Goal: Transaction & Acquisition: Purchase product/service

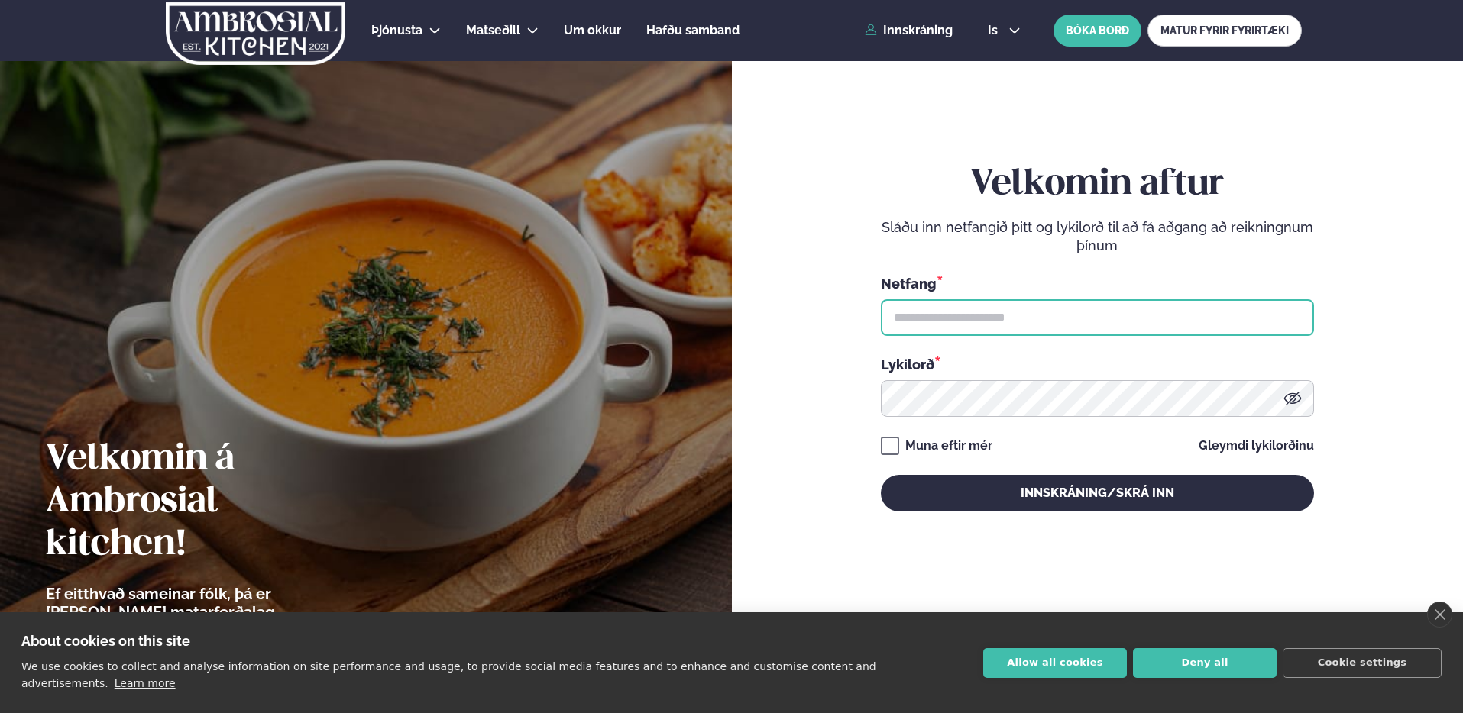
click at [1073, 326] on input "text" at bounding box center [1097, 317] width 433 height 37
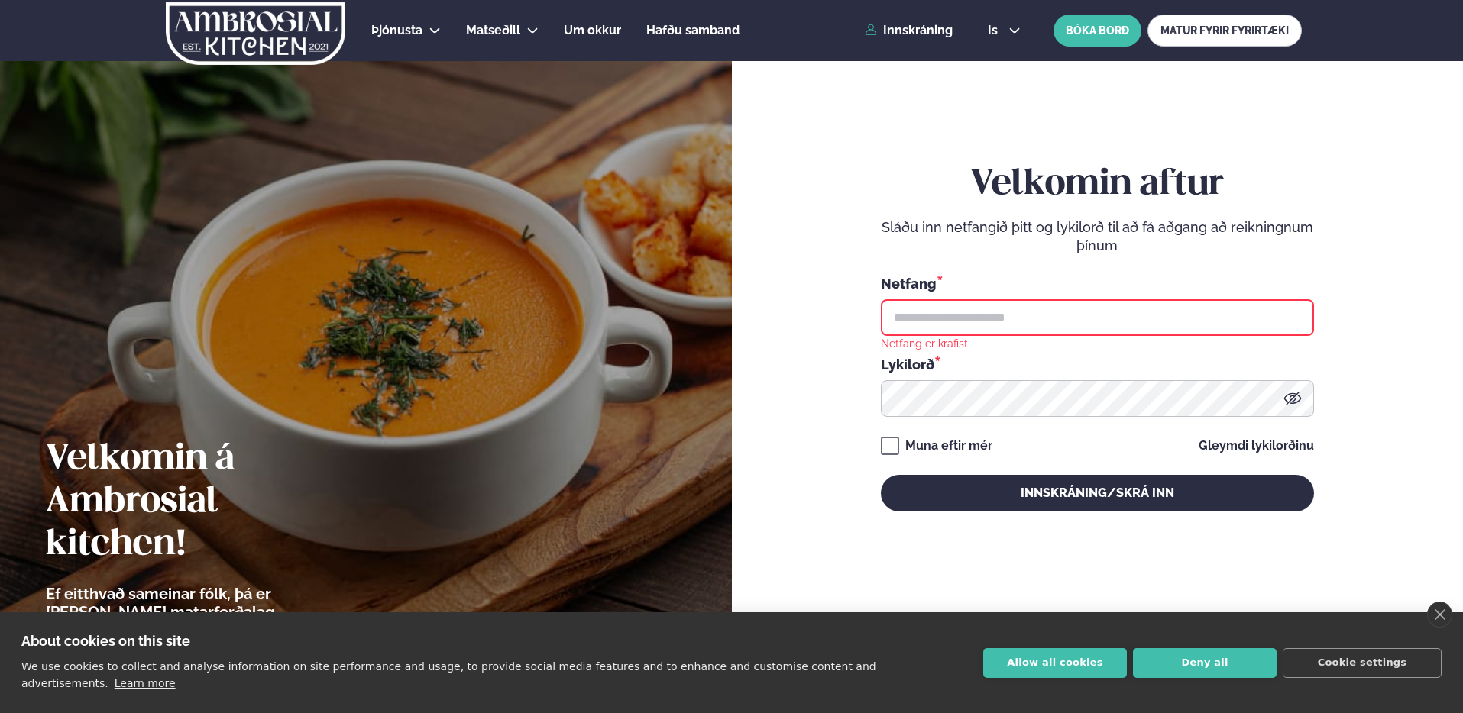
click at [1033, 321] on input "text" at bounding box center [1097, 317] width 433 height 37
type input "**********"
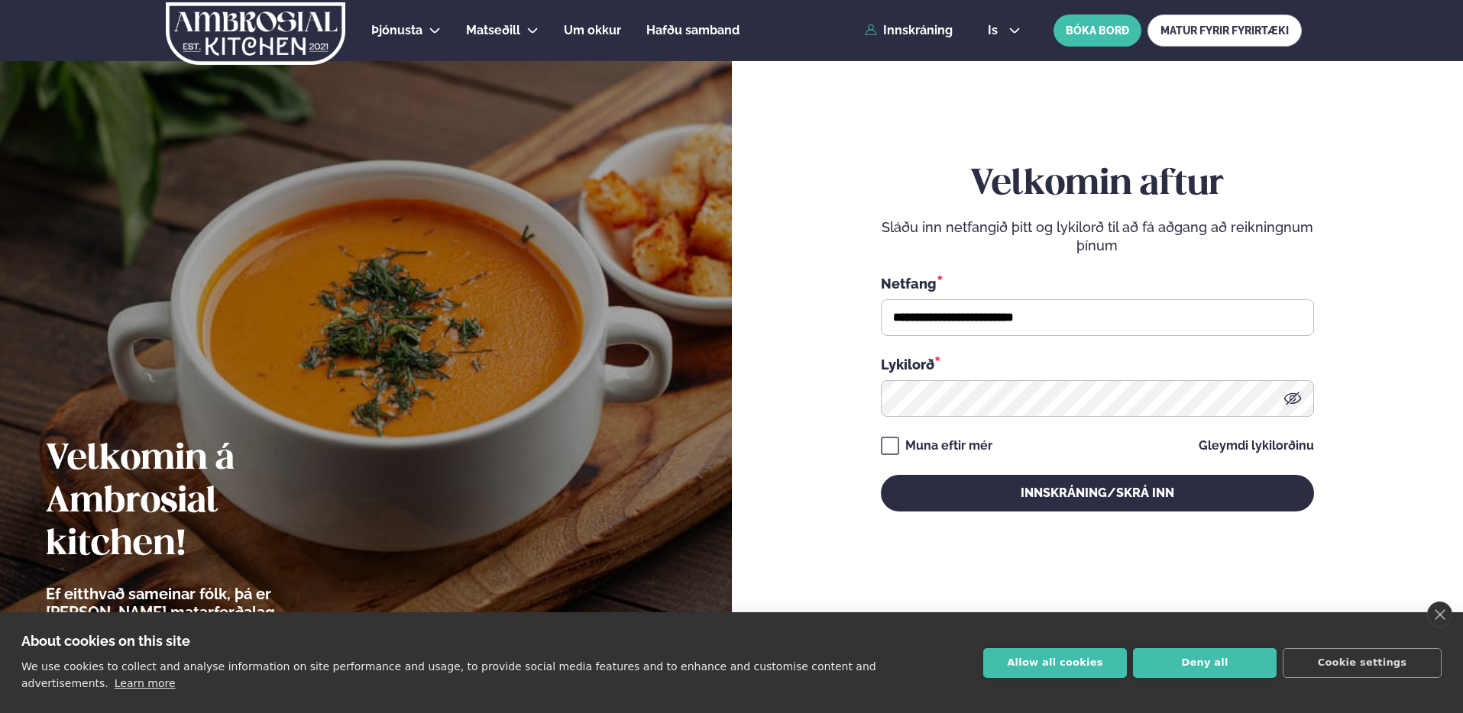
click at [1007, 471] on div "**********" at bounding box center [1097, 337] width 433 height 348
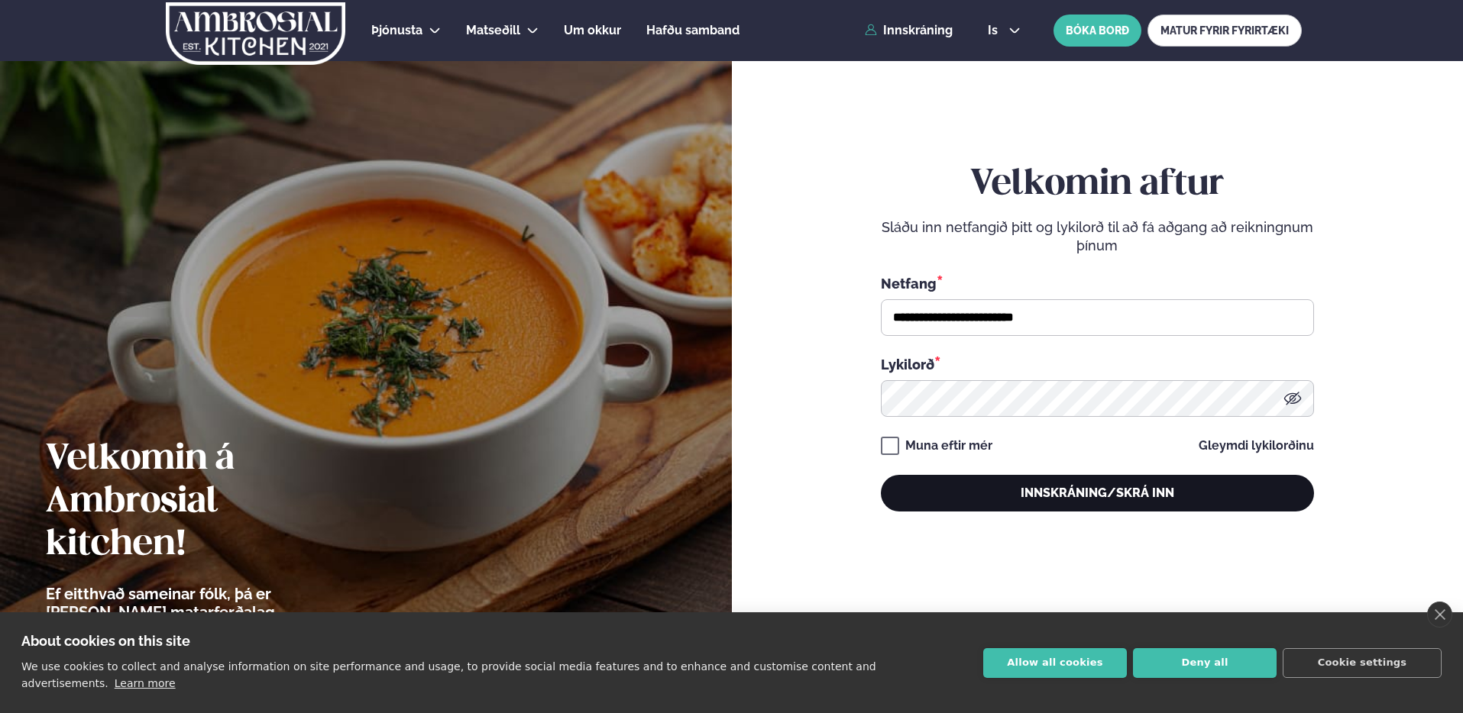
click at [1007, 477] on button "Innskráning/Skrá inn" at bounding box center [1097, 493] width 433 height 37
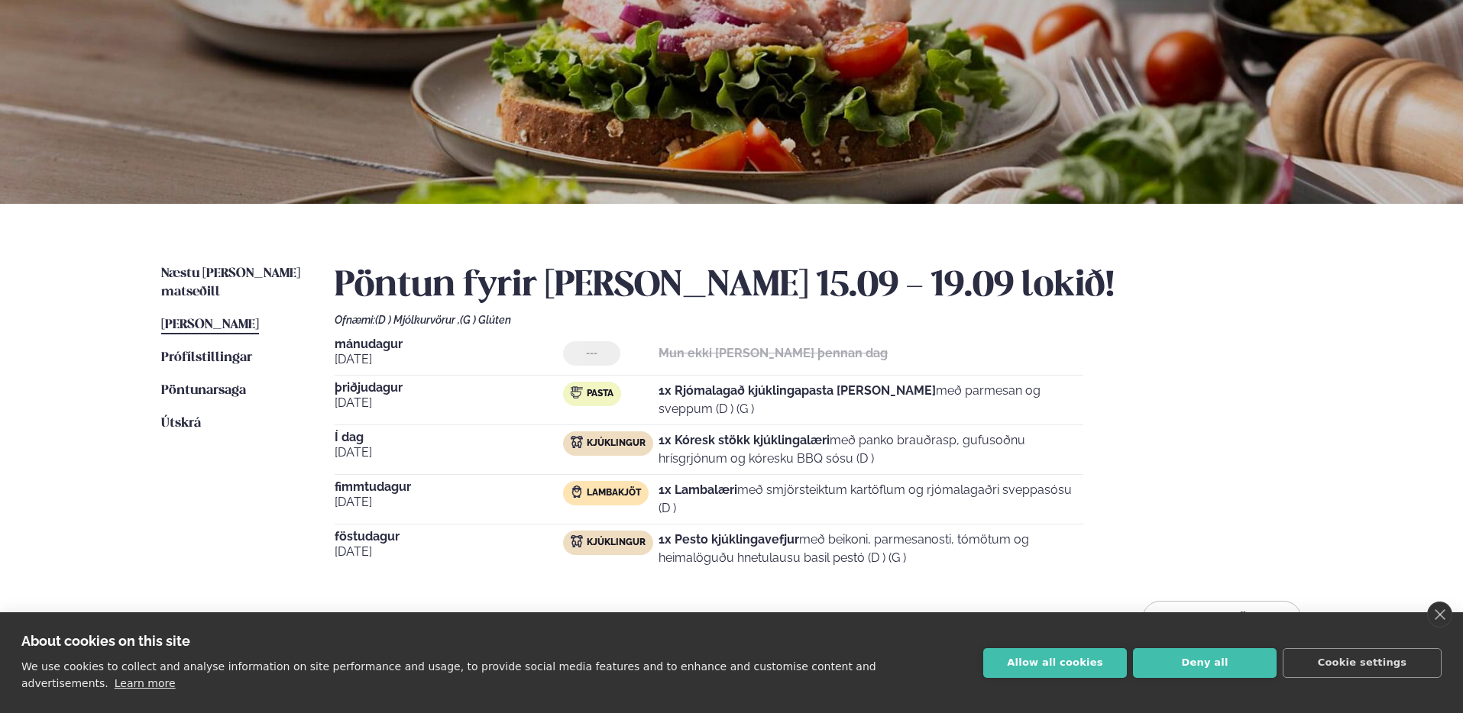
scroll to position [144, 0]
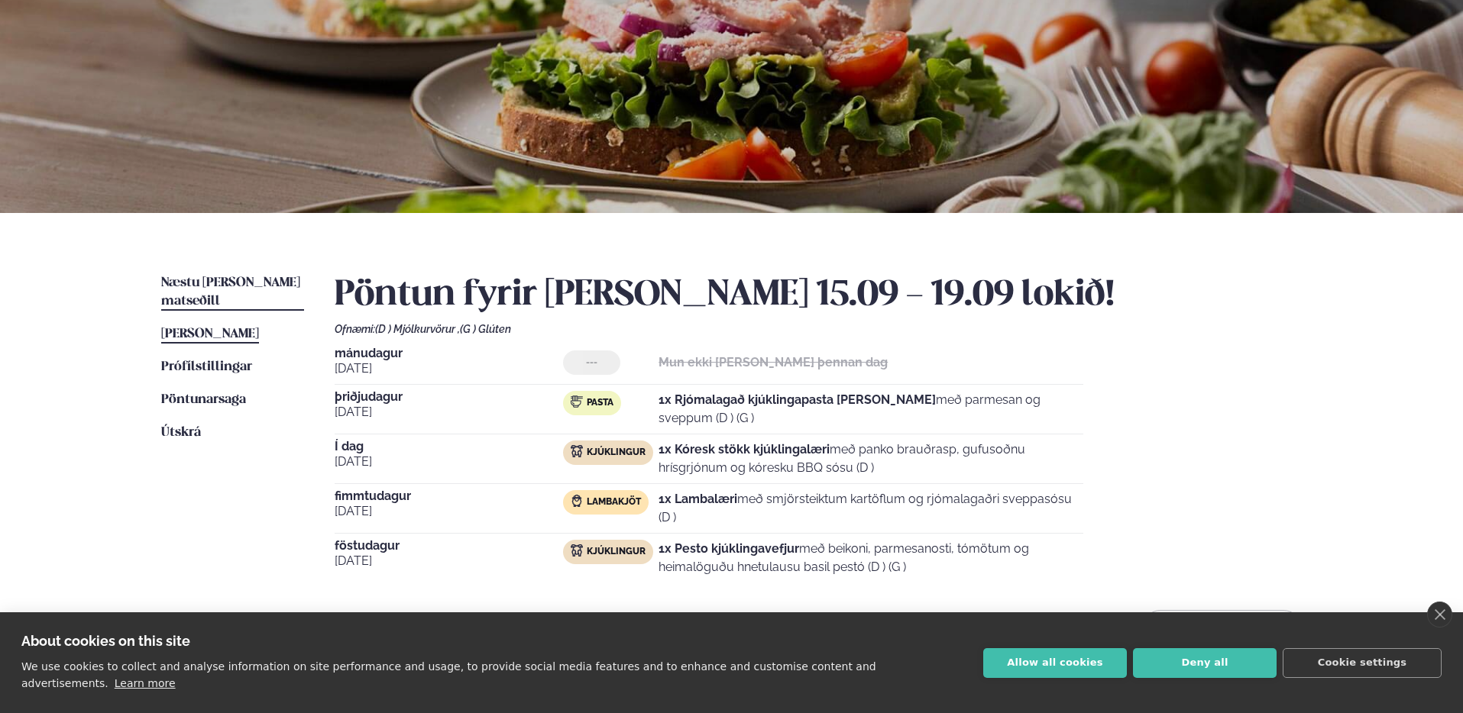
click at [218, 284] on span "Næstu [PERSON_NAME] matseðill" at bounding box center [230, 292] width 139 height 31
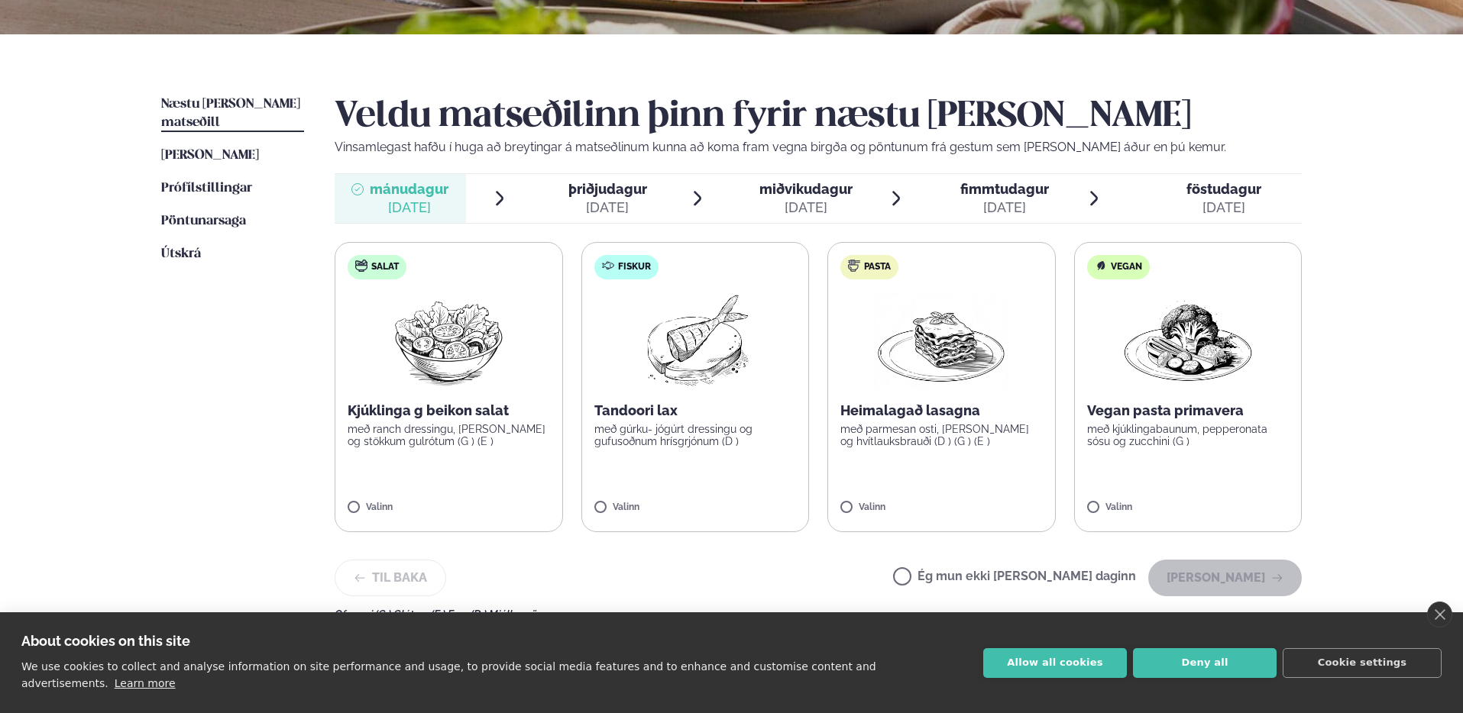
scroll to position [322, 0]
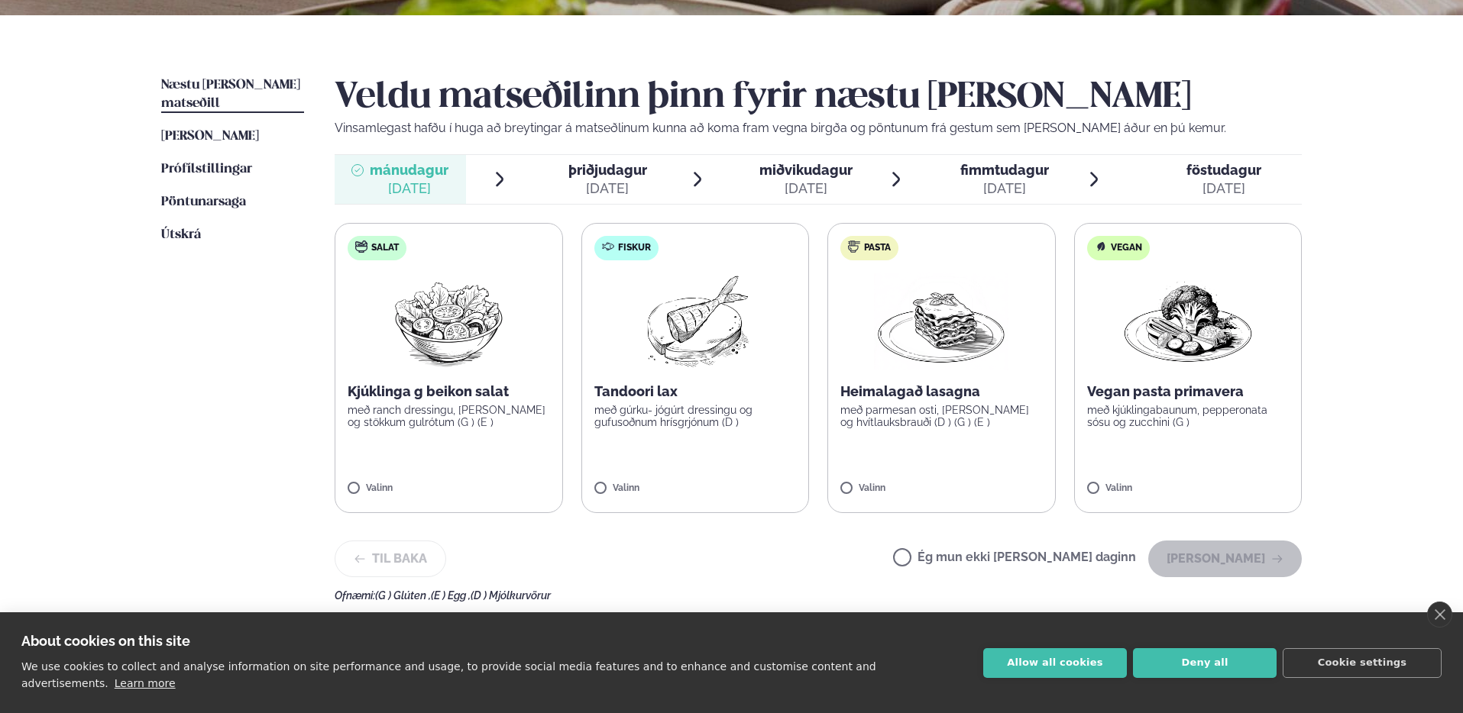
click at [940, 345] on img at bounding box center [941, 322] width 134 height 98
click at [1236, 578] on div "Veldu matseðilinn þinn fyrir næstu [PERSON_NAME] Vinsamlegast hafðu í huga að b…" at bounding box center [818, 339] width 967 height 526
click at [1235, 566] on button "[PERSON_NAME]" at bounding box center [1225, 559] width 154 height 37
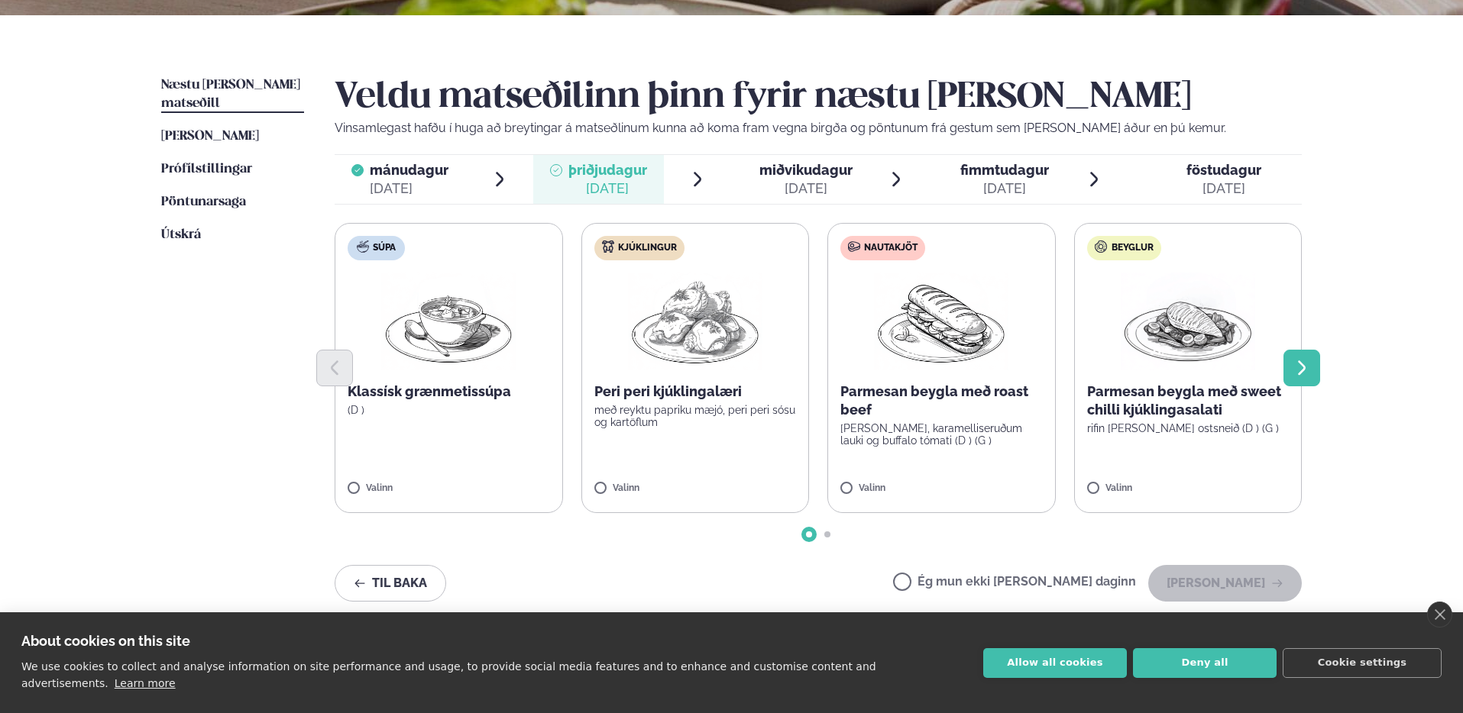
click at [1300, 360] on icon "Next slide" at bounding box center [1302, 368] width 18 height 18
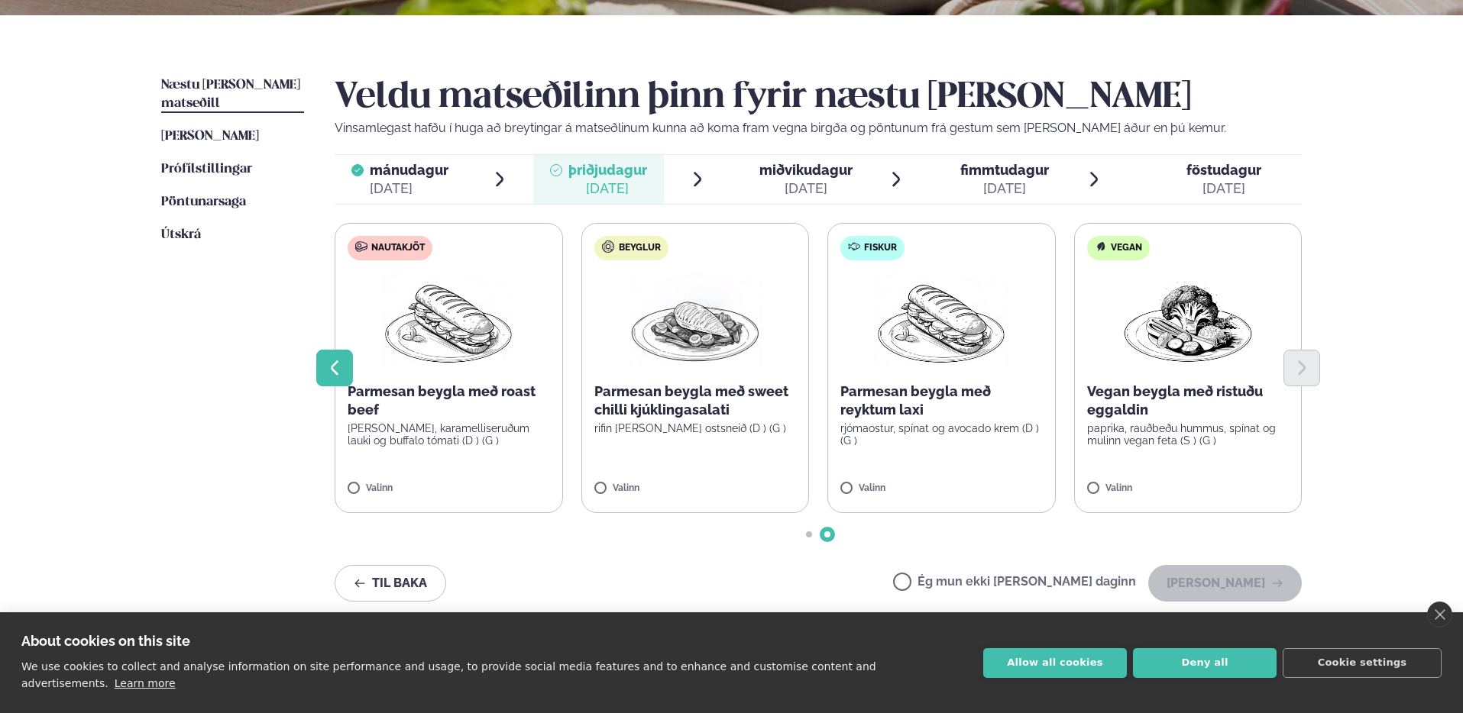
click at [326, 377] on icon "Previous slide" at bounding box center [334, 368] width 18 height 18
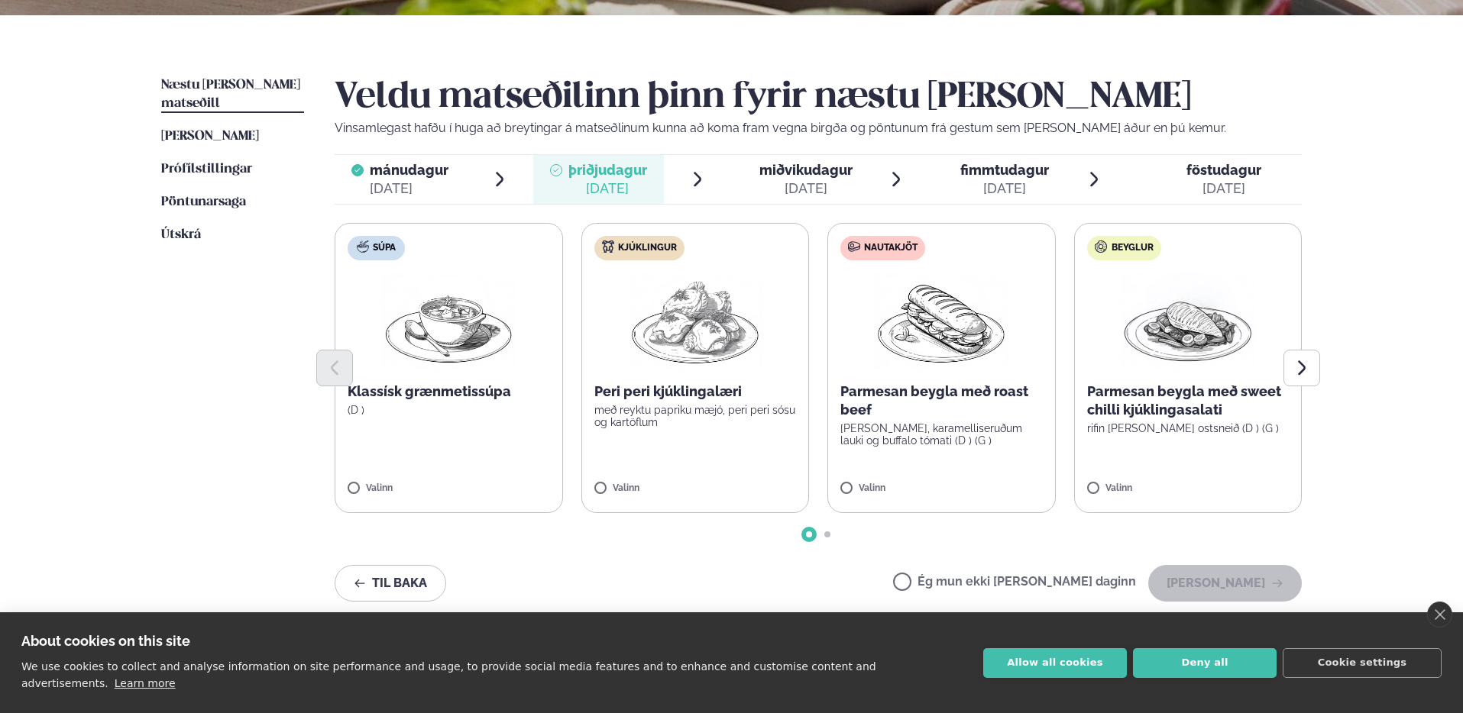
click at [390, 179] on div "mánudagur mán." at bounding box center [409, 170] width 79 height 18
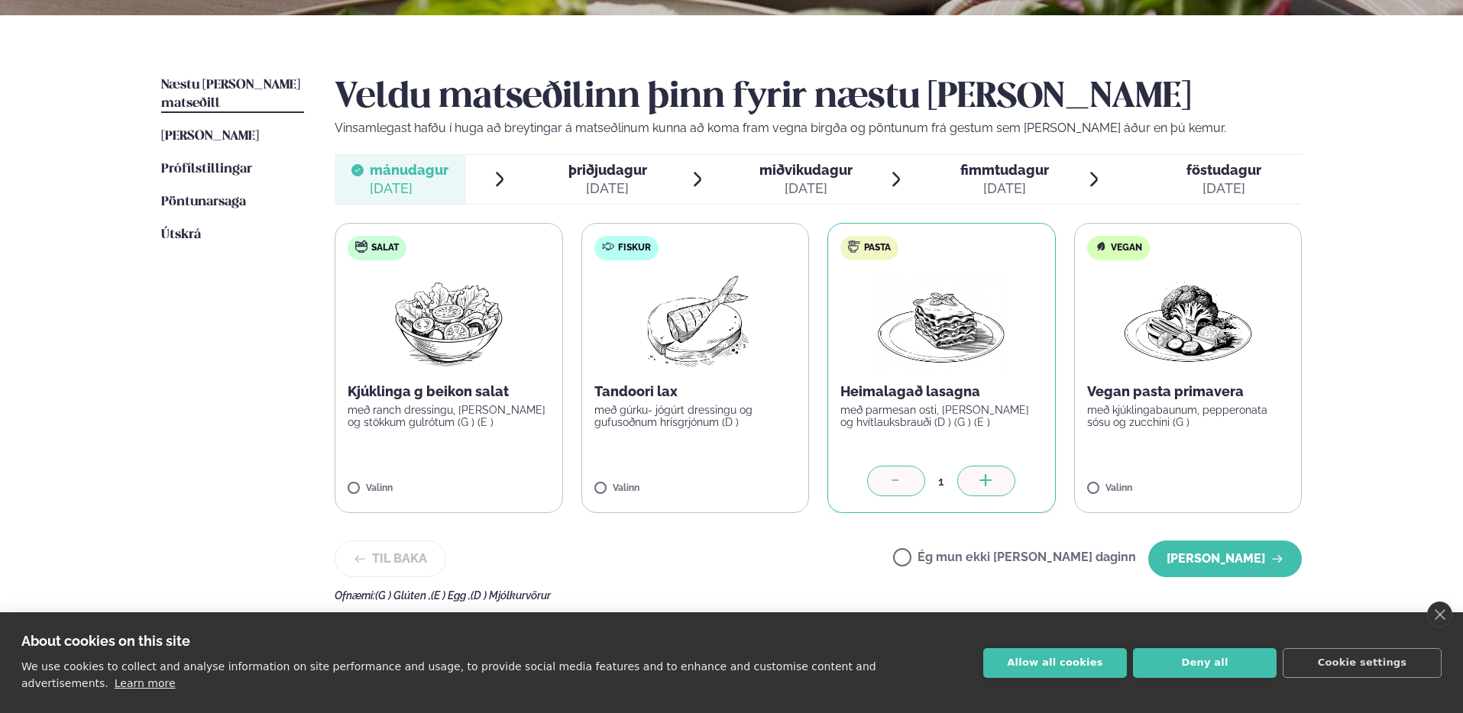
click at [627, 173] on span "þriðjudagur" at bounding box center [607, 170] width 79 height 16
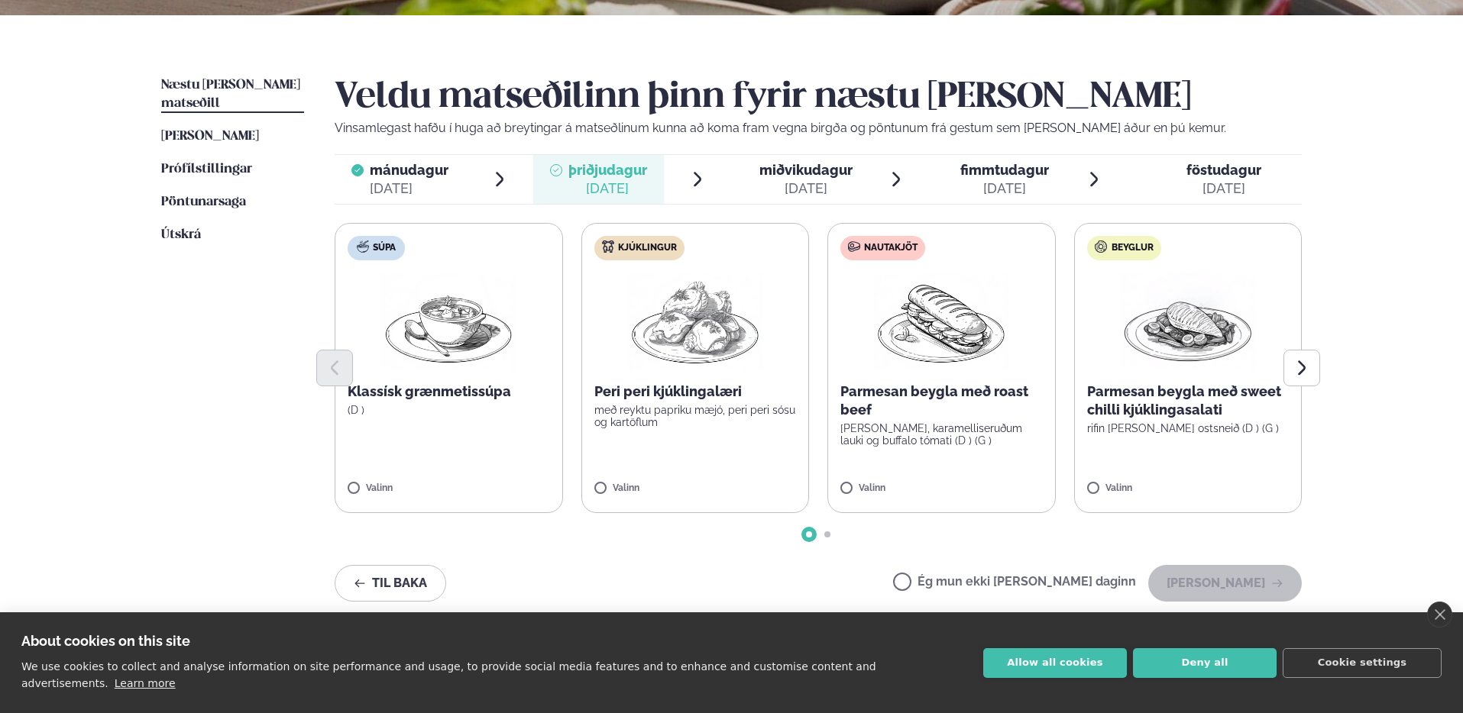
click at [966, 434] on p "[PERSON_NAME], karamelliseruðum lauki og buffalo tómati (D ) (G )" at bounding box center [941, 434] width 202 height 24
click at [940, 360] on div at bounding box center [818, 368] width 967 height 37
click at [943, 454] on label "Nautakjöt Parmesan beygla með roast beef basil pestó, karamelliseruðum lauki og…" at bounding box center [941, 368] width 228 height 290
click at [1229, 580] on button "[PERSON_NAME]" at bounding box center [1225, 583] width 154 height 37
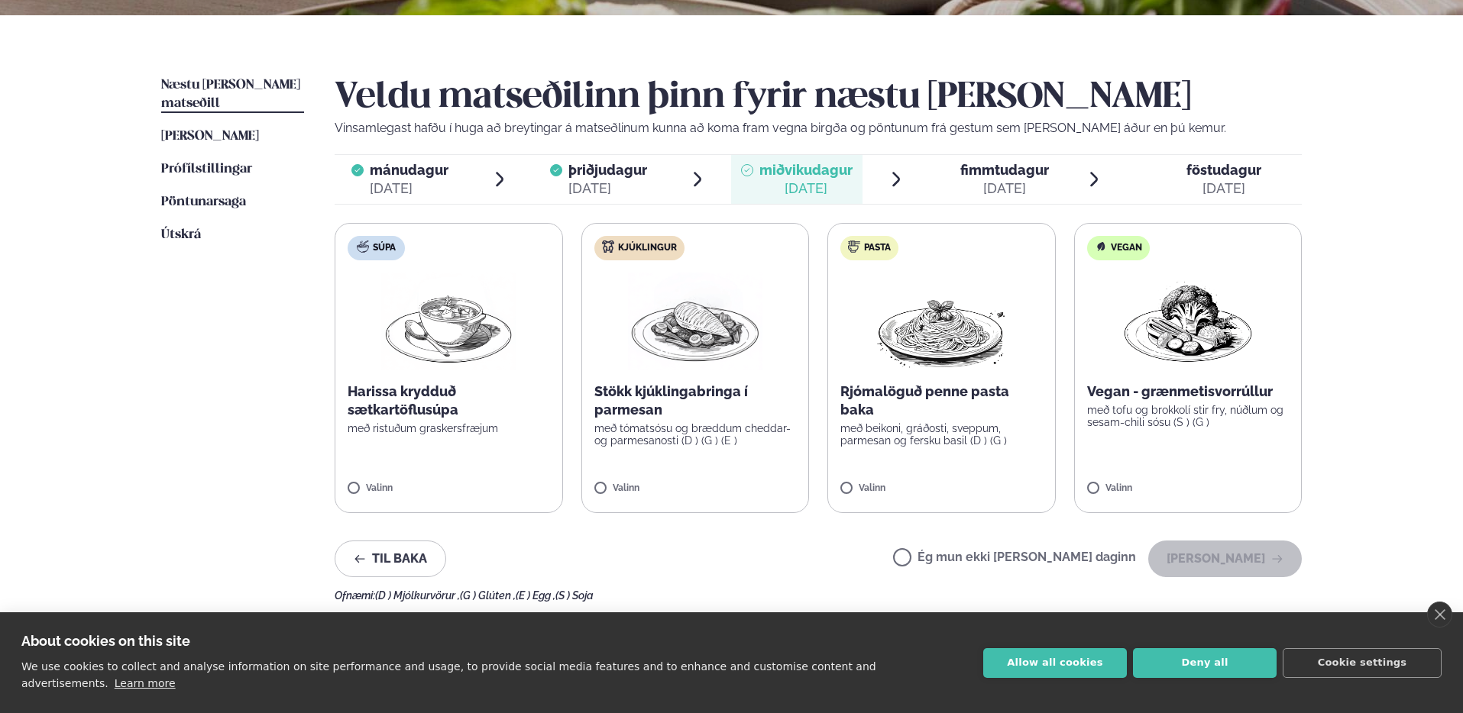
click at [953, 400] on p "Rjómalöguð penne pasta baka" at bounding box center [941, 401] width 202 height 37
click at [1257, 558] on button "[PERSON_NAME]" at bounding box center [1225, 559] width 154 height 37
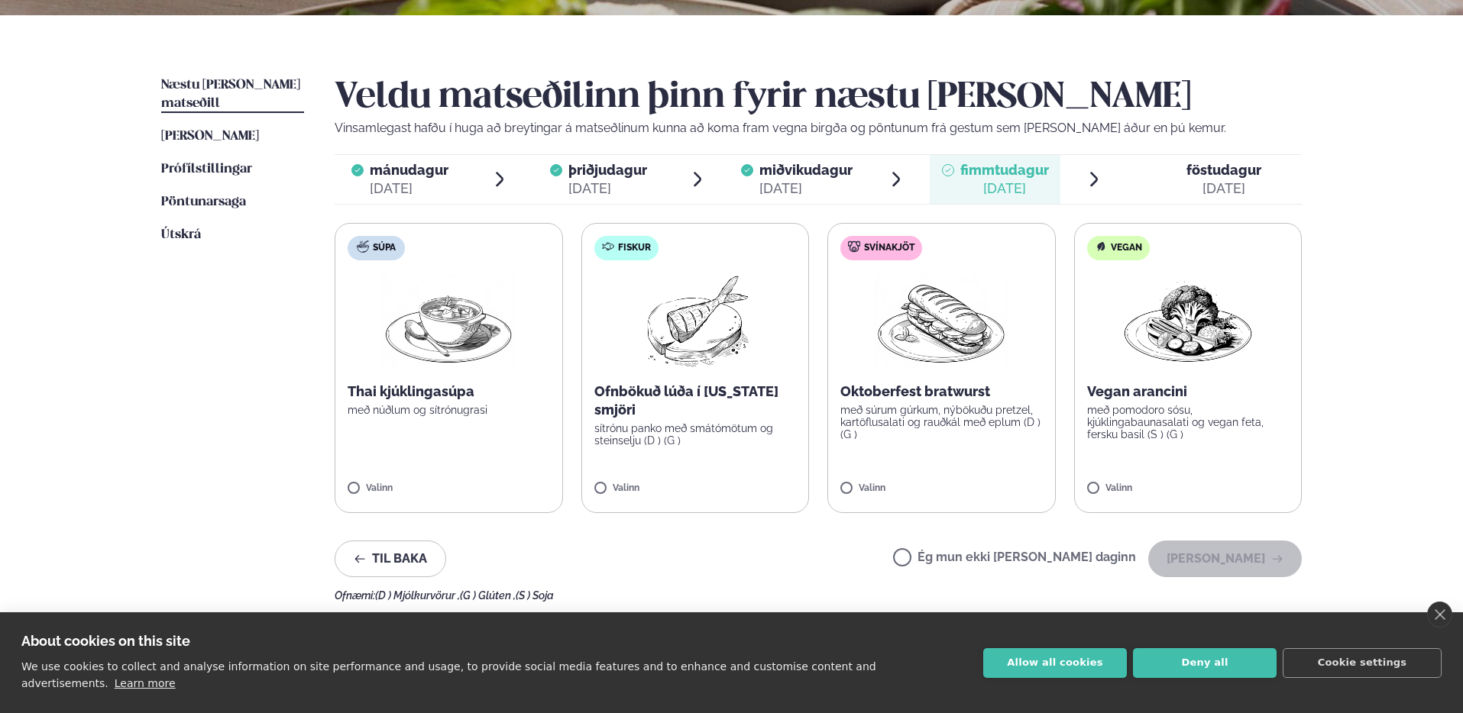
click at [1076, 558] on label "Ég mun ekki [PERSON_NAME] daginn" at bounding box center [1014, 560] width 243 height 16
click at [1218, 552] on button "[PERSON_NAME]" at bounding box center [1225, 559] width 154 height 37
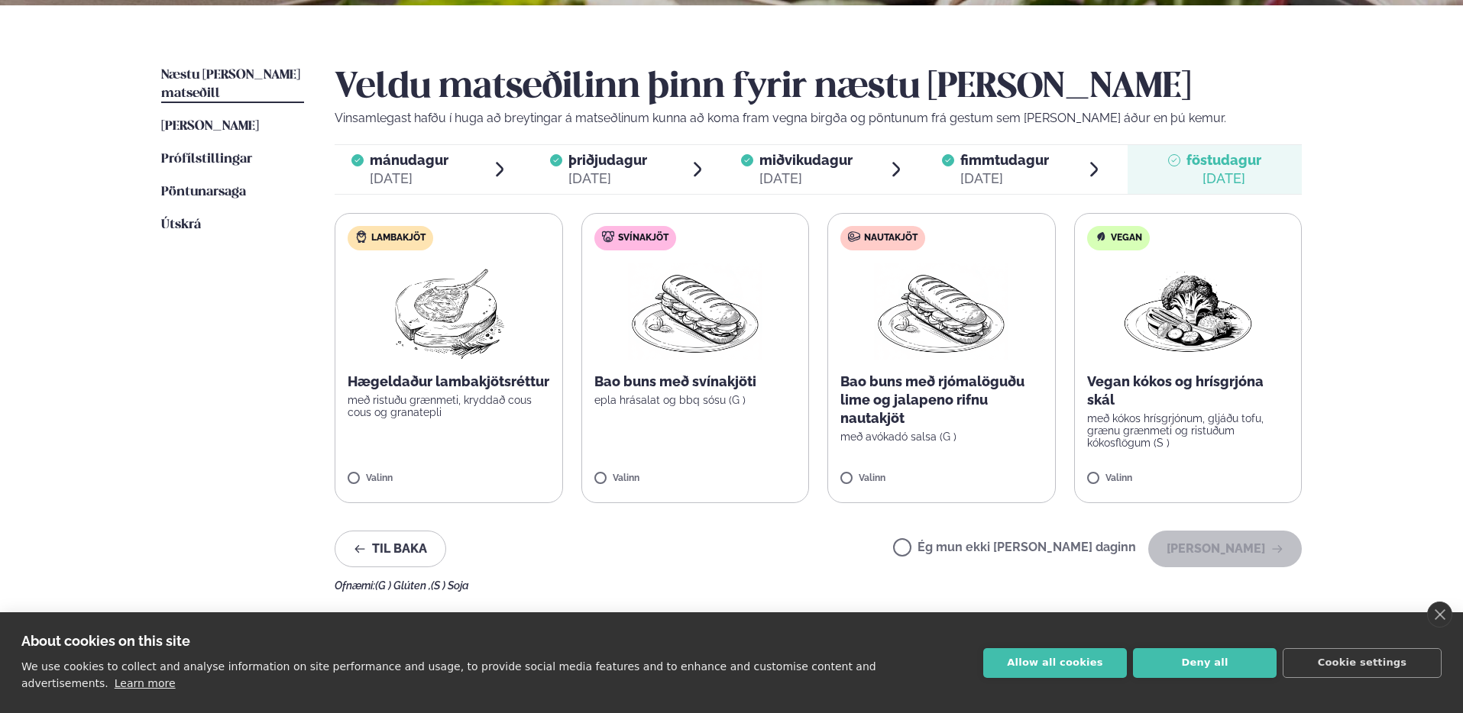
scroll to position [342, 0]
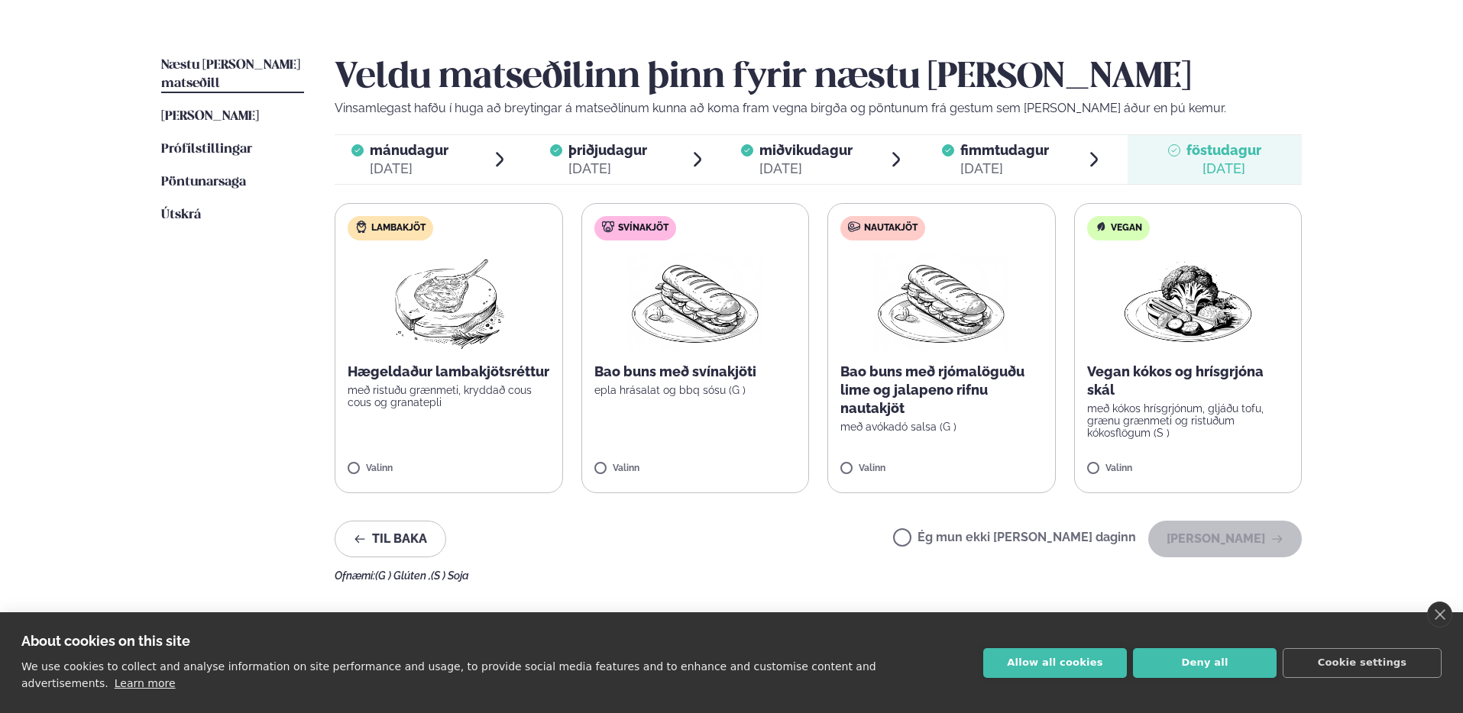
click at [1053, 539] on label "Ég mun ekki [PERSON_NAME] daginn" at bounding box center [1014, 540] width 243 height 16
click at [1238, 536] on button "[PERSON_NAME]" at bounding box center [1225, 539] width 154 height 37
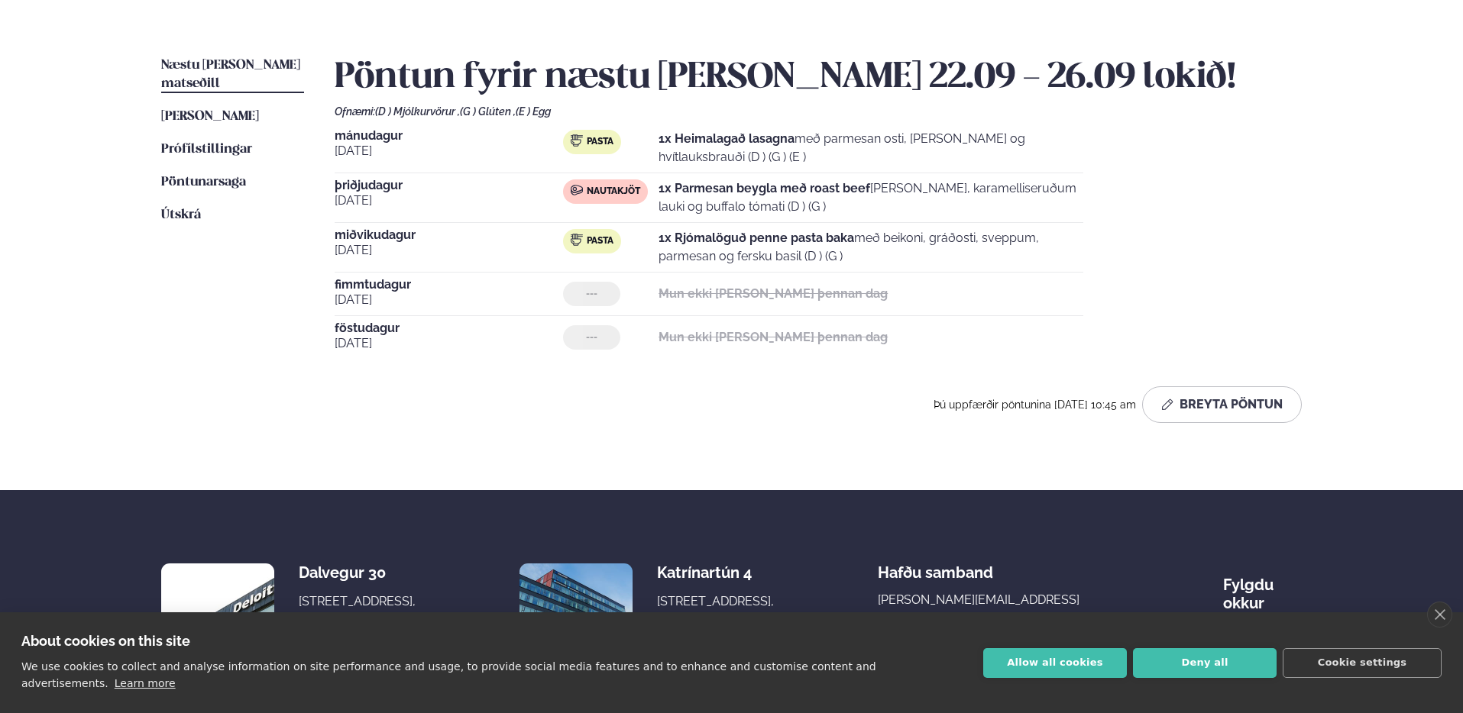
scroll to position [144, 0]
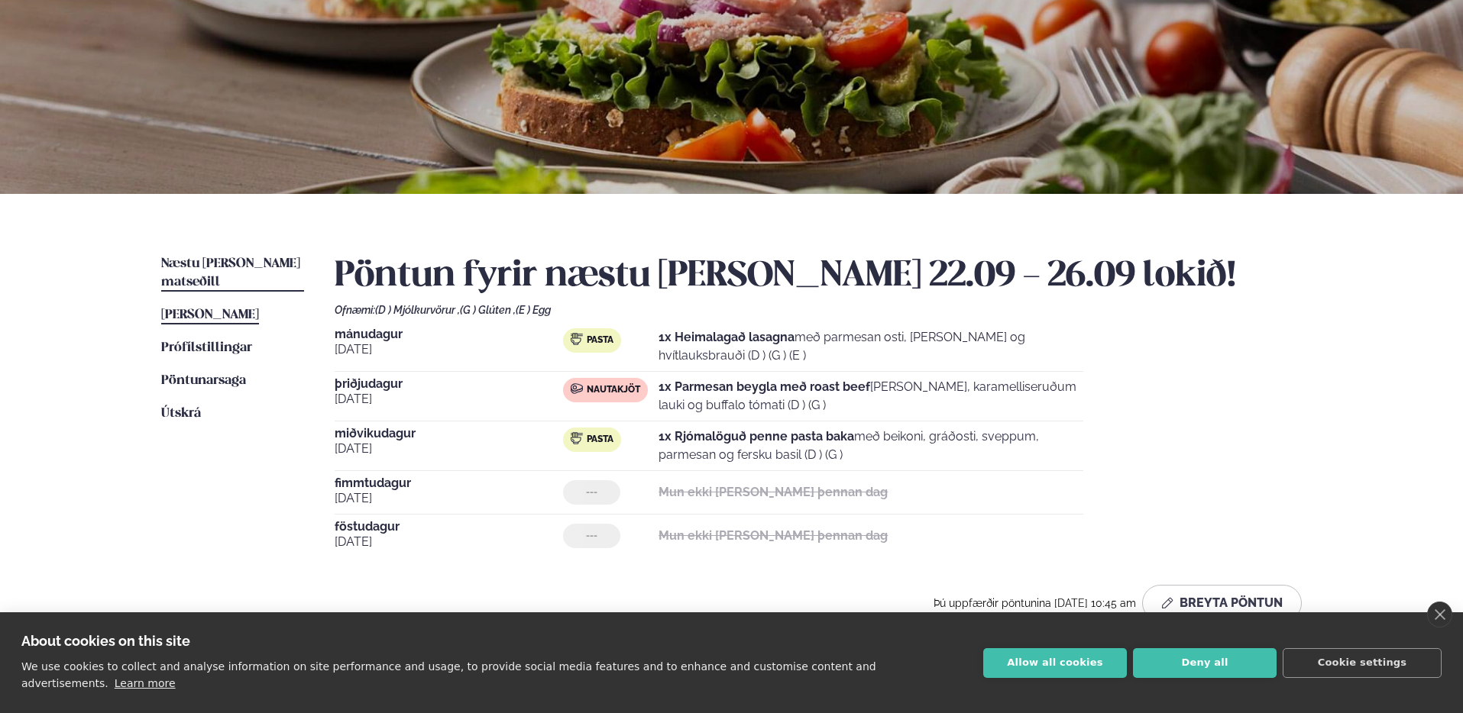
click at [224, 309] on span "[PERSON_NAME]" at bounding box center [210, 315] width 98 height 13
